Goal: Task Accomplishment & Management: Use online tool/utility

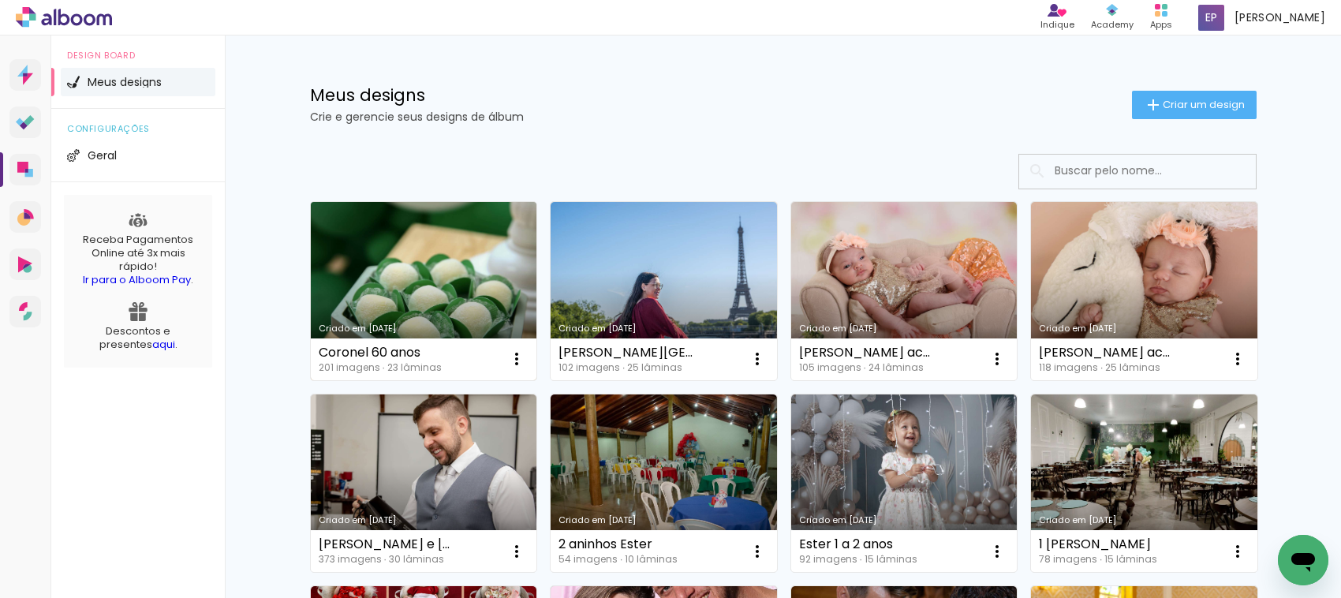
click at [375, 294] on link "Criado em [DATE]" at bounding box center [424, 291] width 226 height 178
